Goal: Information Seeking & Learning: Find specific page/section

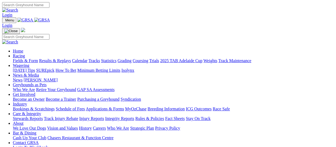
click at [27, 58] on link "Fields & Form" at bounding box center [25, 60] width 25 height 5
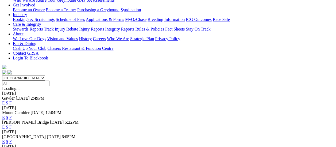
scroll to position [107, 0]
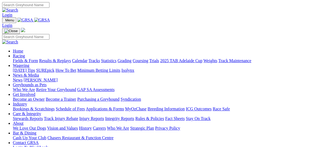
click at [15, 58] on link "Fields & Form" at bounding box center [25, 60] width 25 height 5
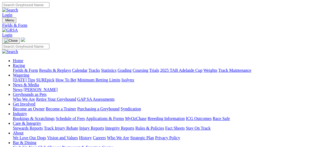
click at [27, 68] on link "Fields & Form" at bounding box center [25, 70] width 25 height 5
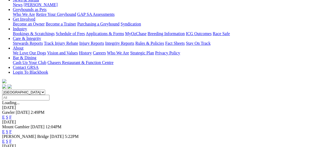
scroll to position [80, 0]
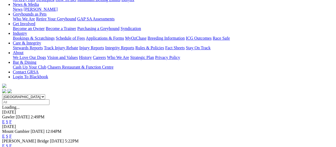
click at [12, 143] on link "F" at bounding box center [10, 145] width 2 height 5
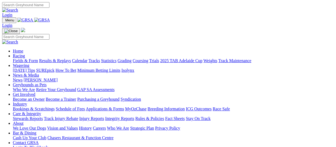
click at [41, 111] on link "Care & Integrity" at bounding box center [27, 113] width 28 height 5
click at [43, 116] on link "Stewards Reports" at bounding box center [28, 118] width 30 height 5
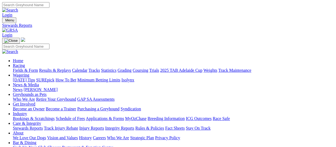
click at [41, 121] on link "Care & Integrity" at bounding box center [27, 123] width 28 height 5
click at [134, 126] on link "Integrity Reports" at bounding box center [119, 128] width 29 height 5
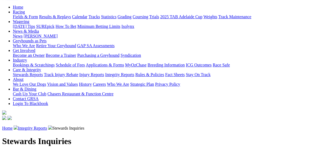
scroll to position [80, 0]
